Goal: Transaction & Acquisition: Purchase product/service

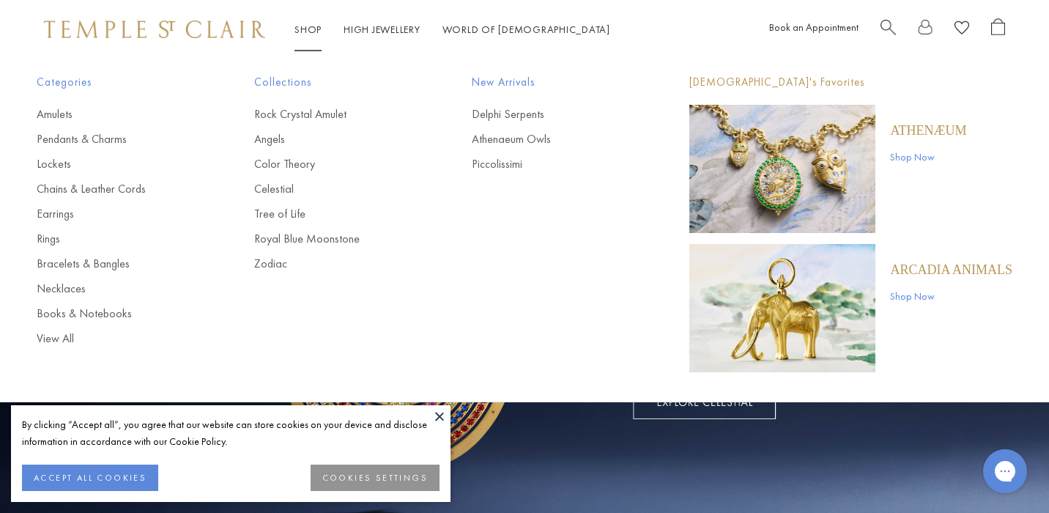
click at [506, 86] on span "New Arrivals" at bounding box center [551, 82] width 159 height 18
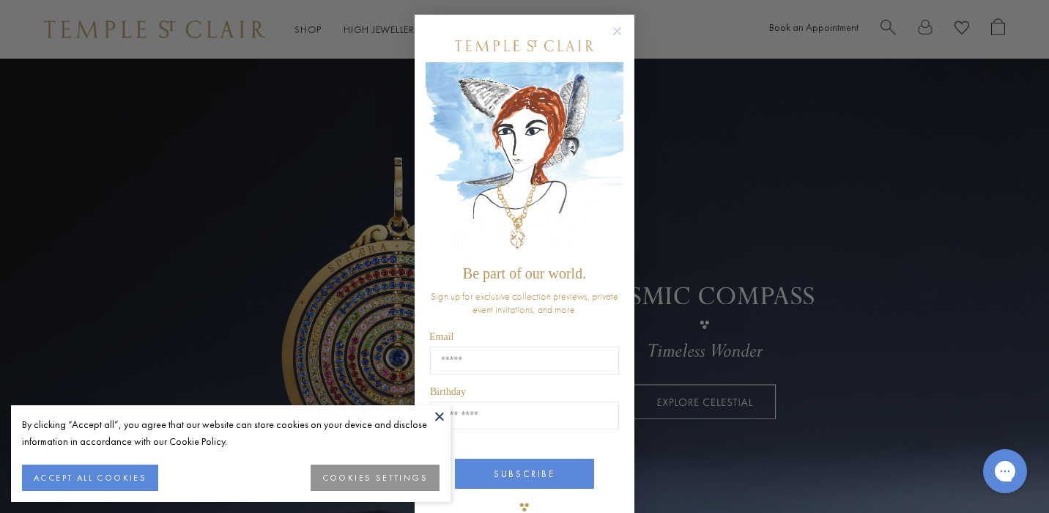
click at [621, 18] on form "Be part of our world. Sign up for exclusive collection previews, private event …" at bounding box center [525, 276] width 220 height 522
click at [618, 29] on circle "Close dialog" at bounding box center [618, 32] width 18 height 18
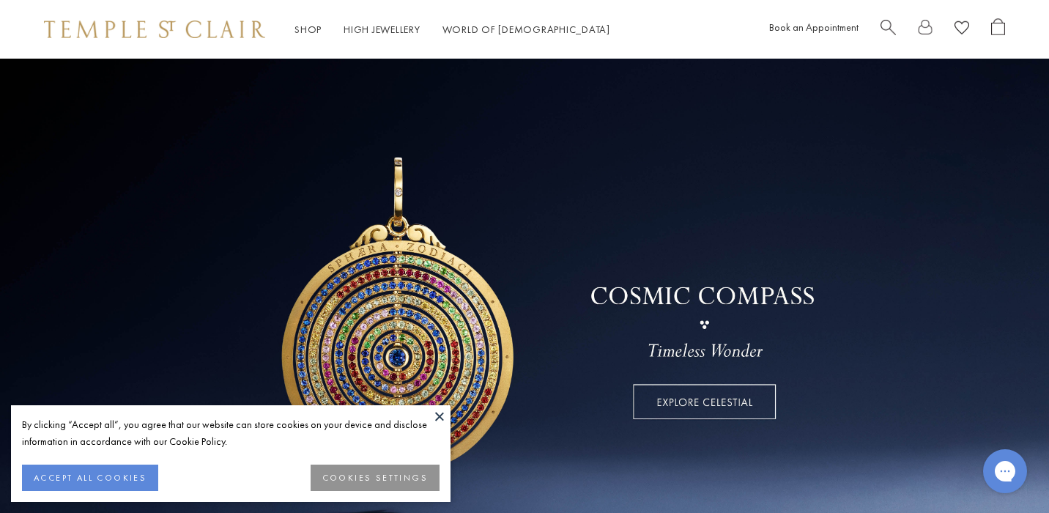
click at [440, 417] on button at bounding box center [440, 416] width 22 height 22
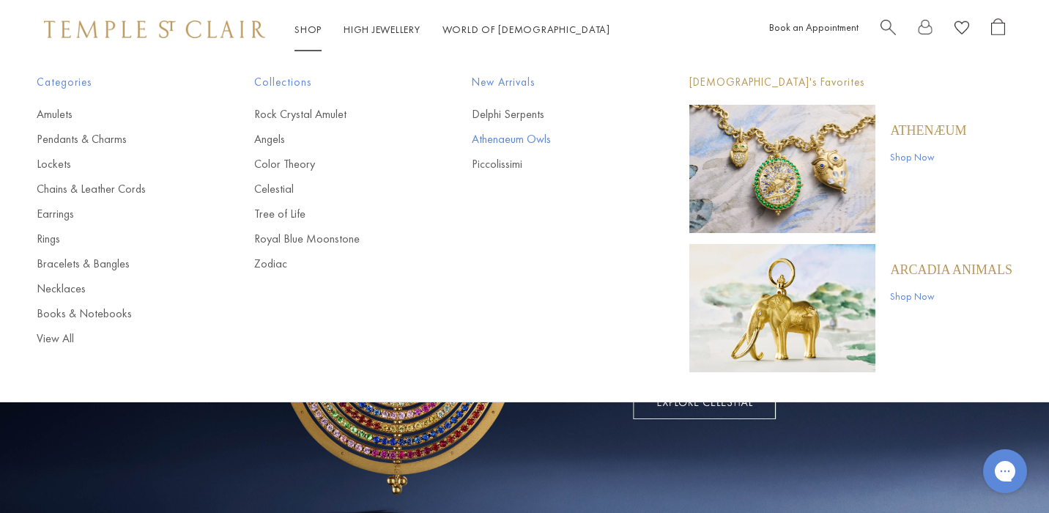
click at [498, 140] on link "Athenaeum Owls" at bounding box center [551, 139] width 159 height 16
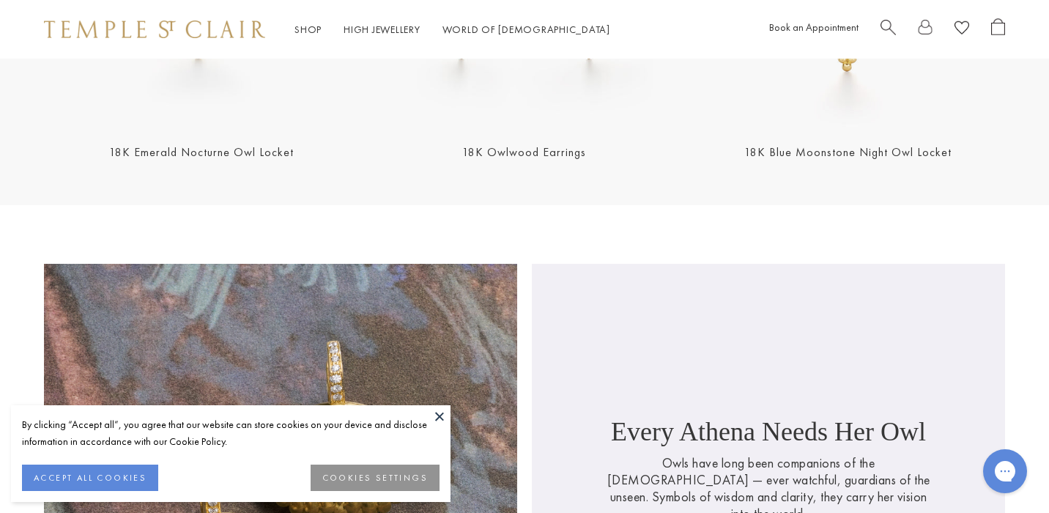
scroll to position [1262, 0]
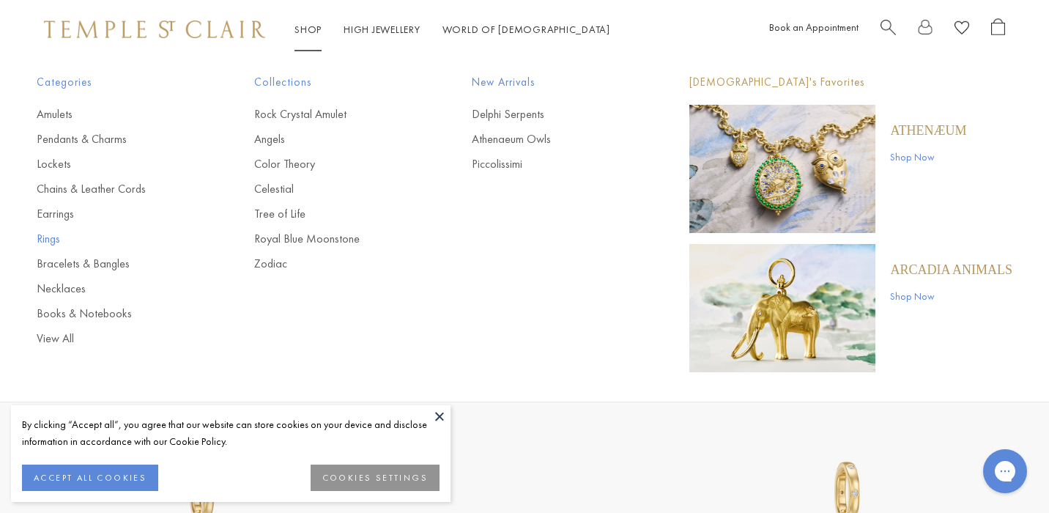
click at [40, 238] on link "Rings" at bounding box center [116, 239] width 159 height 16
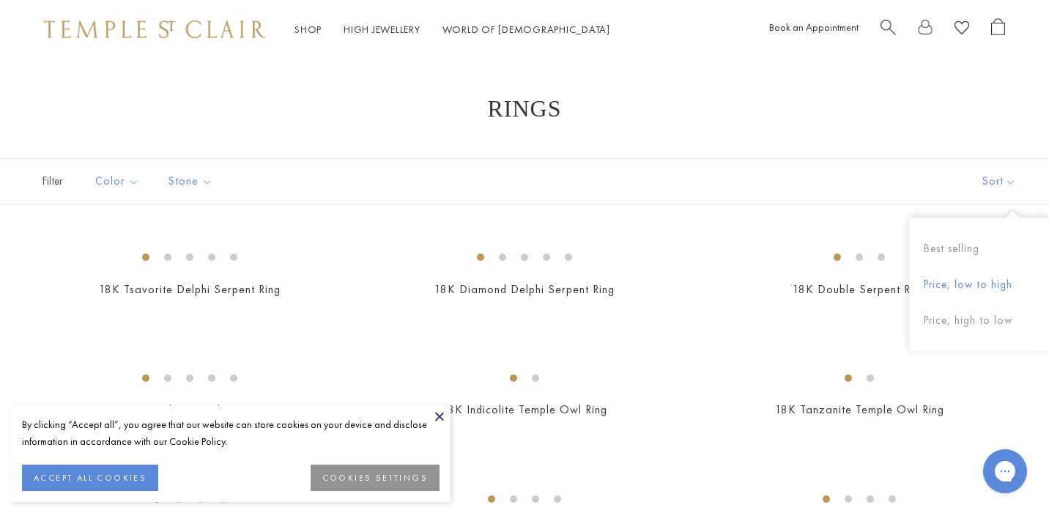
click at [989, 286] on button "Price, low to high" at bounding box center [979, 285] width 140 height 36
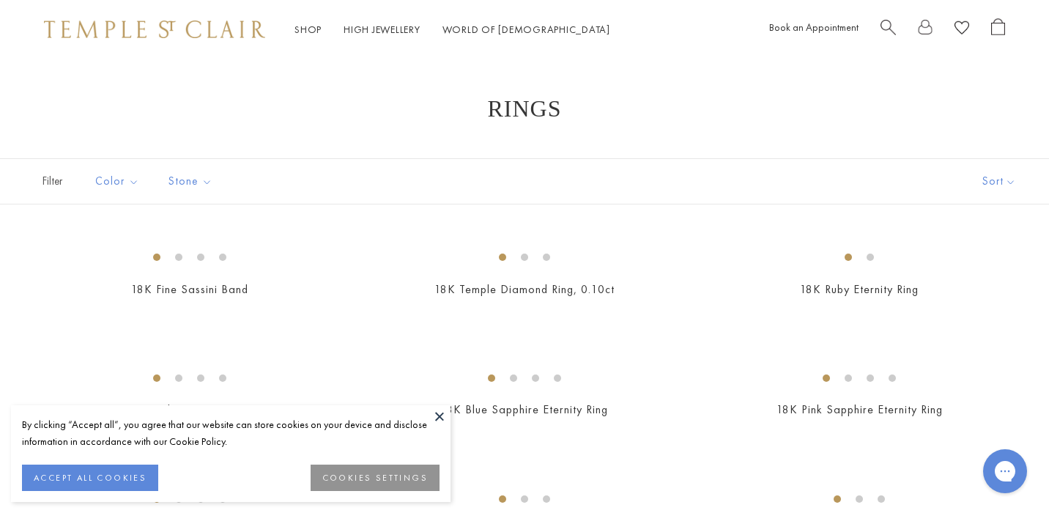
click at [423, 472] on button "COOKIES SETTINGS" at bounding box center [375, 478] width 129 height 26
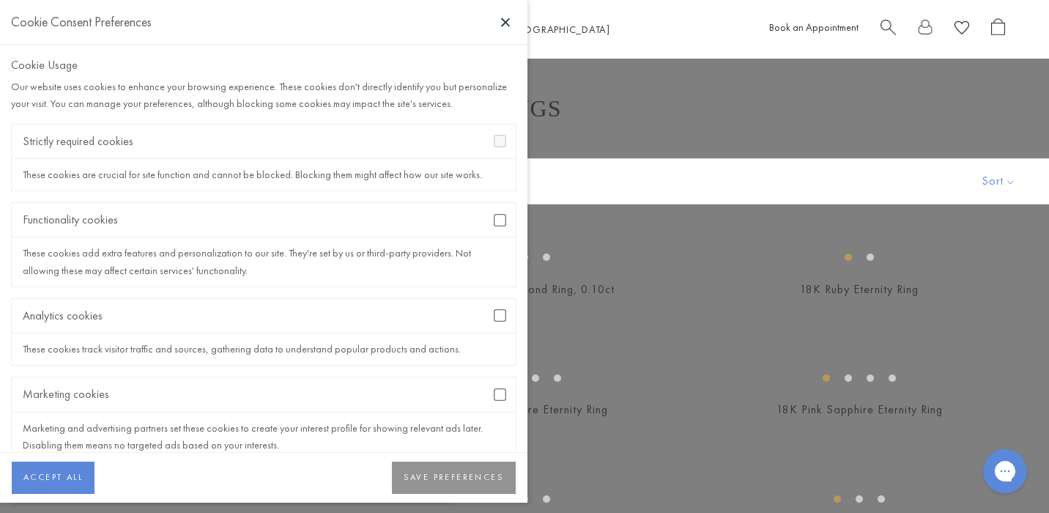
scroll to position [27, 0]
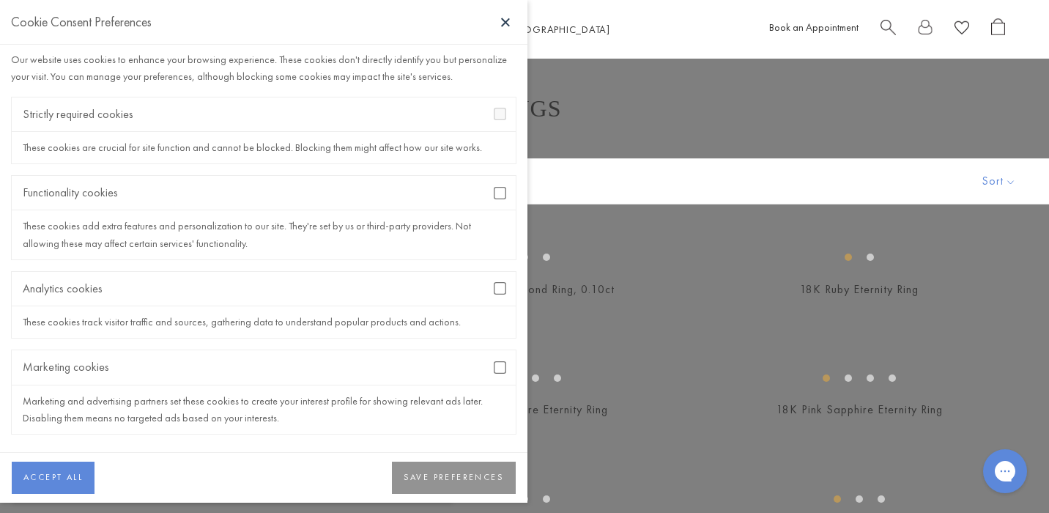
click at [454, 469] on button "SAVE PREFERENCES" at bounding box center [454, 478] width 124 height 32
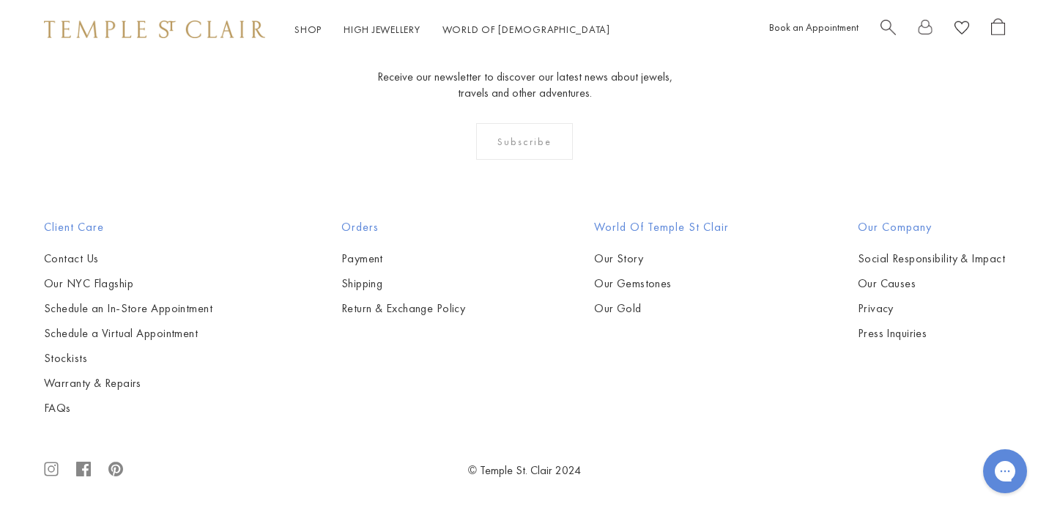
scroll to position [3742, 0]
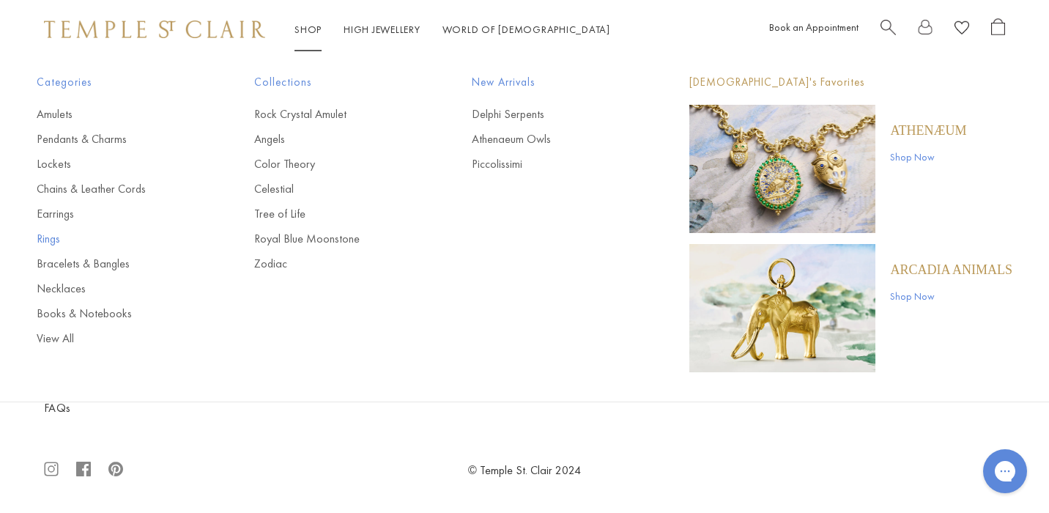
click at [51, 241] on link "Rings" at bounding box center [116, 239] width 159 height 16
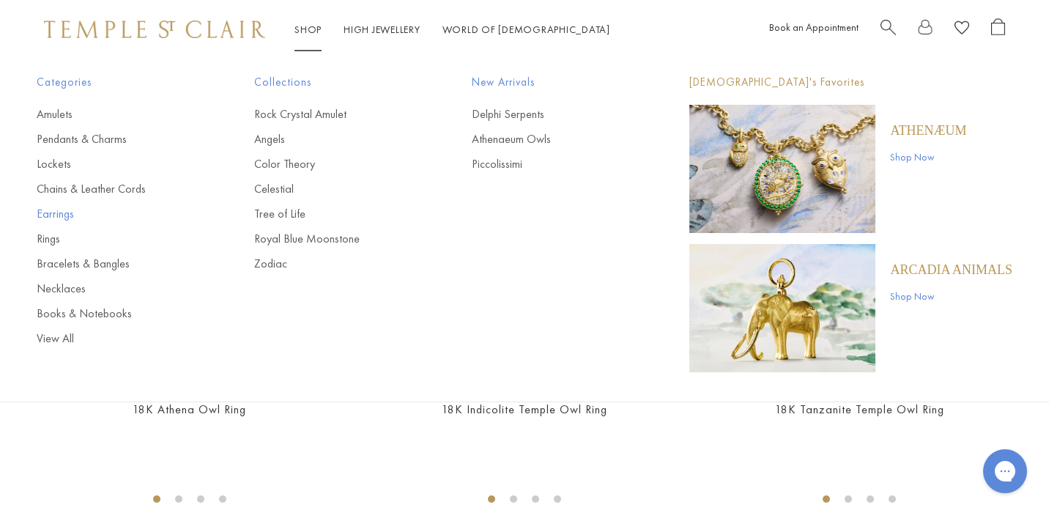
click at [51, 219] on link "Earrings" at bounding box center [116, 214] width 159 height 16
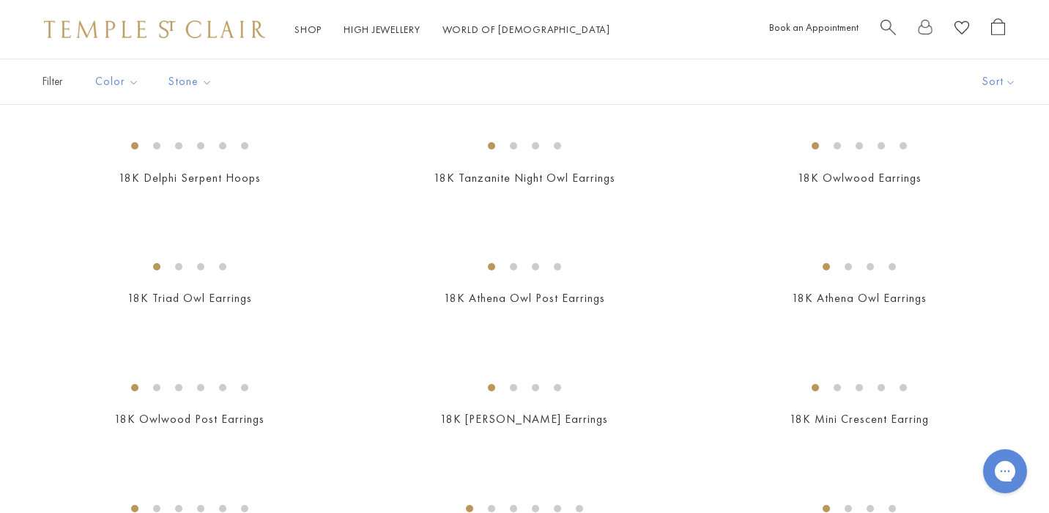
scroll to position [97, 0]
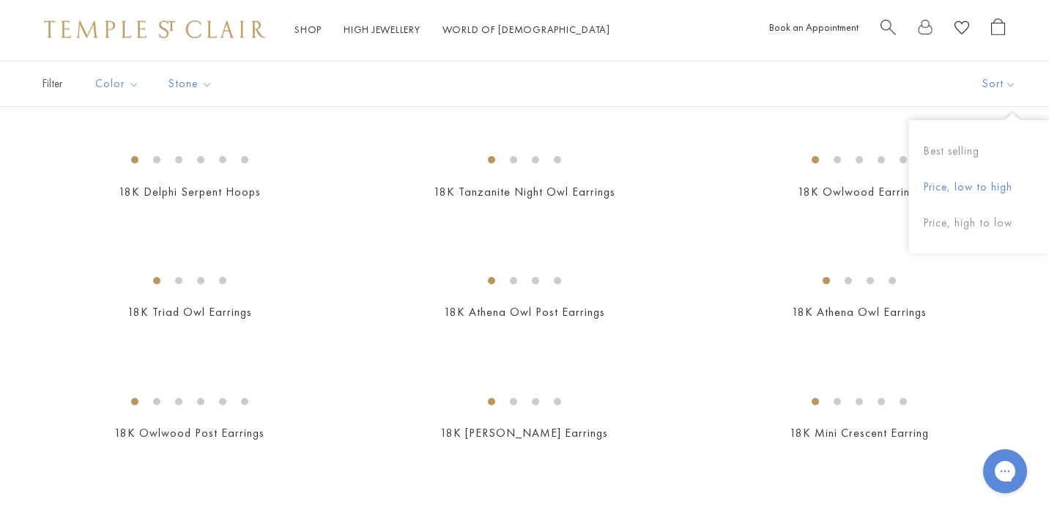
click at [960, 194] on button "Price, low to high" at bounding box center [979, 187] width 140 height 36
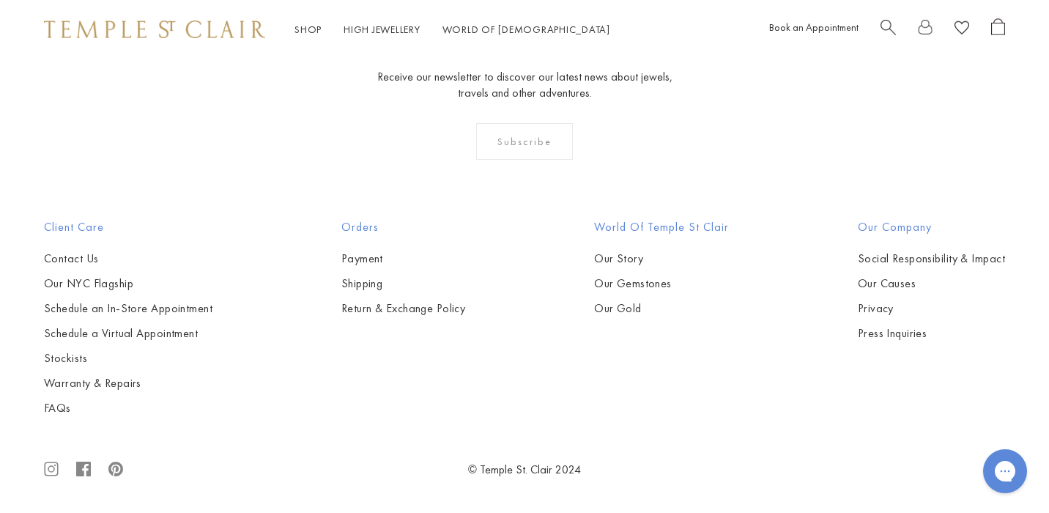
scroll to position [4180, 0]
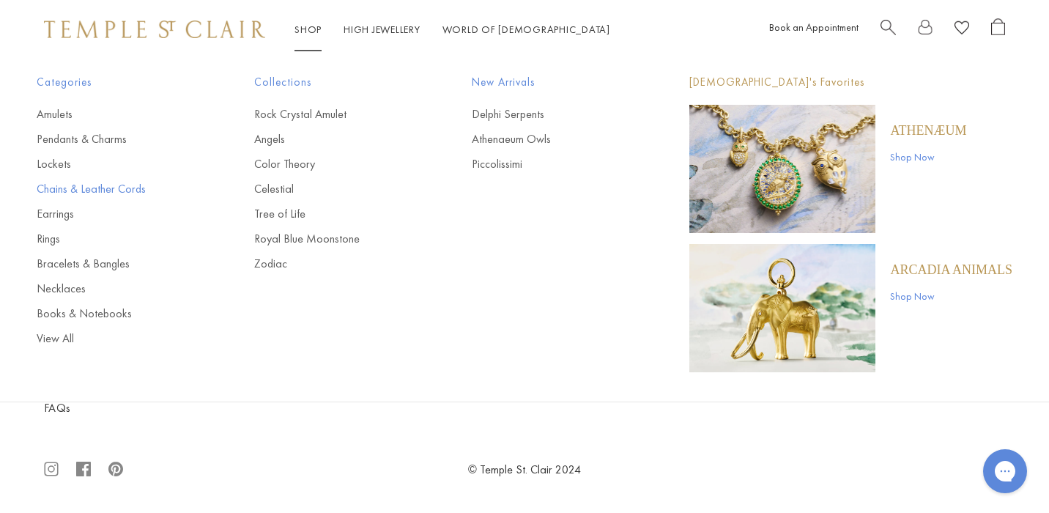
click at [59, 188] on link "Chains & Leather Cords" at bounding box center [116, 189] width 159 height 16
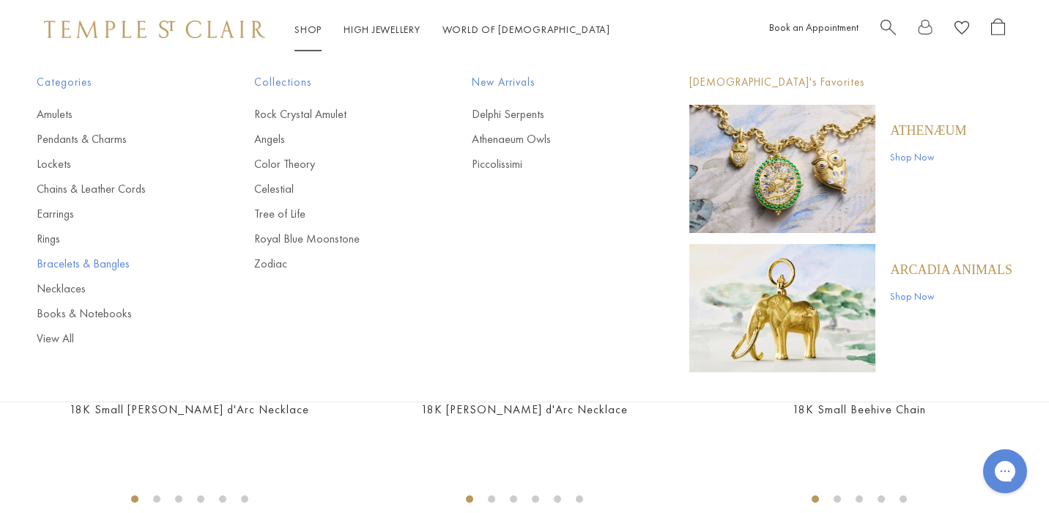
click at [66, 262] on link "Bracelets & Bangles" at bounding box center [116, 264] width 159 height 16
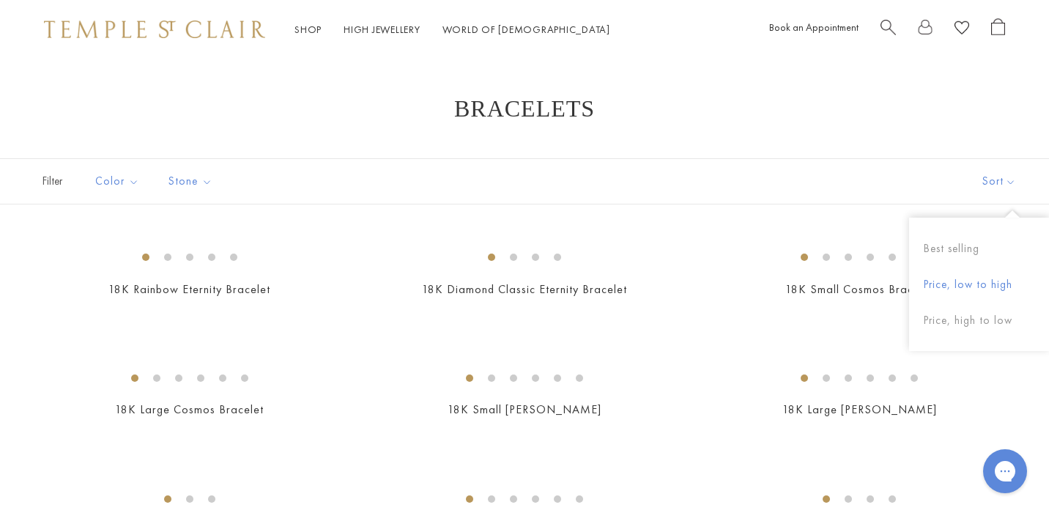
click at [952, 288] on button "Price, low to high" at bounding box center [979, 285] width 140 height 36
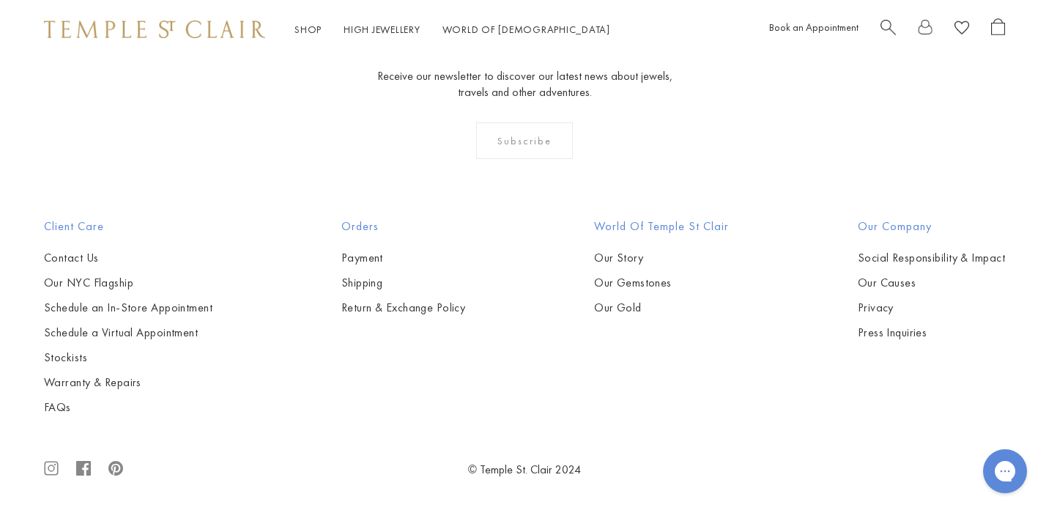
scroll to position [4841, 0]
